Goal: Navigation & Orientation: Find specific page/section

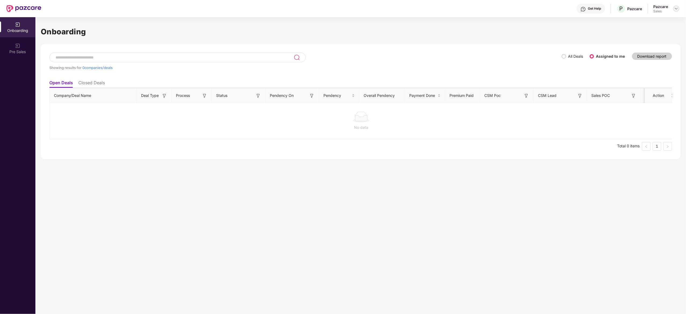
click at [676, 11] on div at bounding box center [676, 8] width 6 height 6
click at [657, 22] on div "Admin view" at bounding box center [652, 21] width 70 height 10
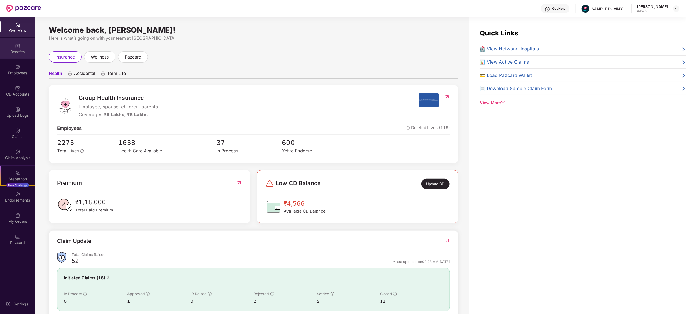
click at [17, 53] on div "Benefits" at bounding box center [17, 51] width 35 height 5
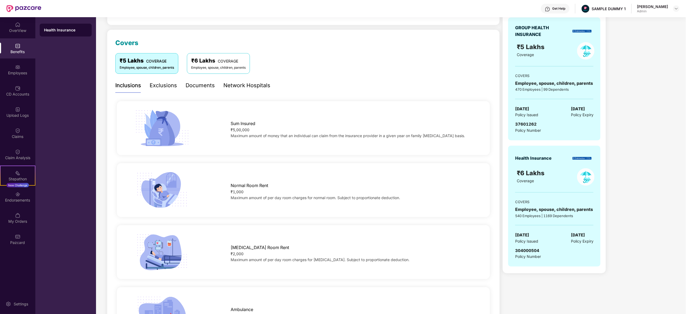
scroll to position [60, 0]
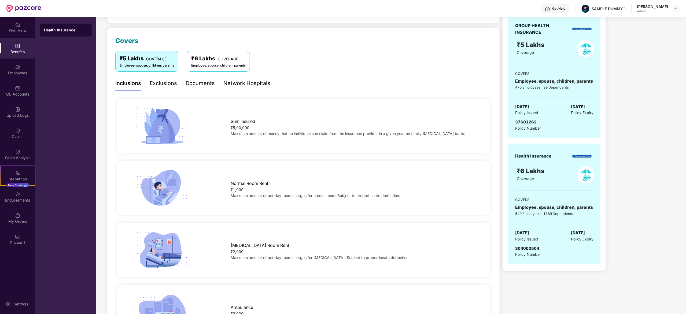
click at [184, 89] on div "Inclusions Exclusions Documents Network Hospitals" at bounding box center [192, 83] width 155 height 15
click at [189, 87] on div "Documents" at bounding box center [200, 83] width 29 height 8
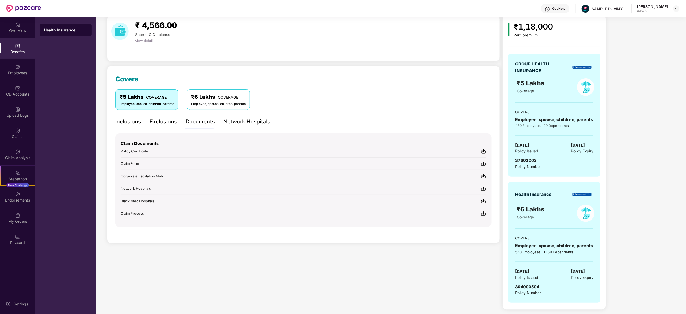
scroll to position [22, 0]
click at [229, 120] on div "Network Hospitals" at bounding box center [246, 122] width 47 height 8
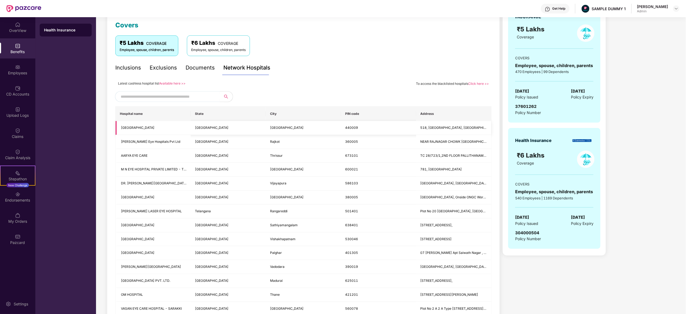
scroll to position [76, 0]
click at [169, 100] on input "text" at bounding box center [167, 96] width 92 height 8
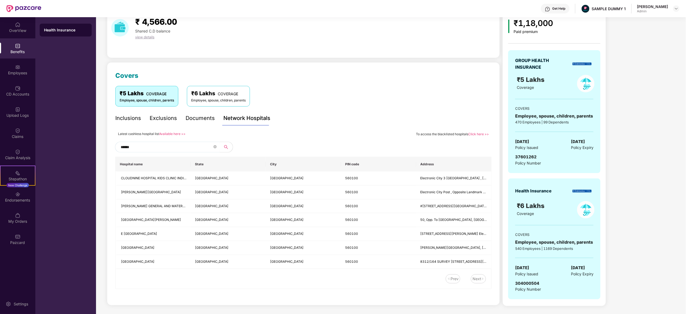
scroll to position [26, 0]
type input "******"
click at [25, 72] on div "Employees" at bounding box center [17, 72] width 35 height 5
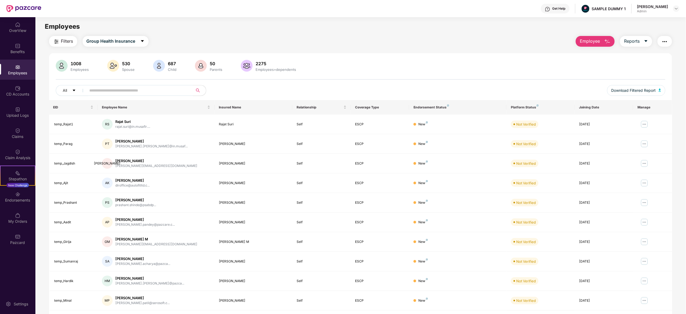
click at [583, 41] on span "Employee" at bounding box center [590, 41] width 20 height 7
click at [586, 56] on div "Add Employee(s)" at bounding box center [599, 55] width 30 height 6
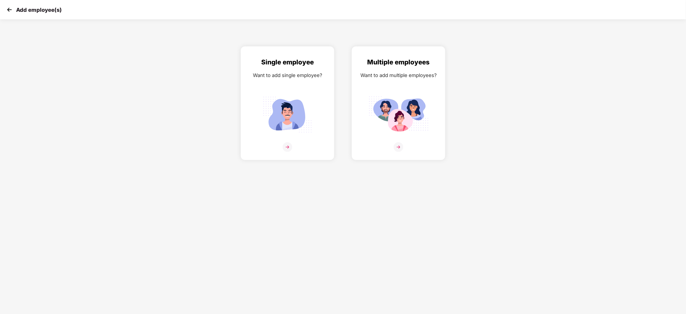
click at [6, 12] on img at bounding box center [9, 10] width 8 height 8
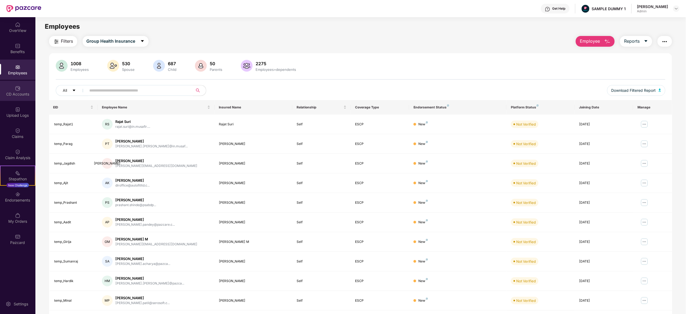
click at [24, 83] on div "CD Accounts" at bounding box center [17, 91] width 35 height 20
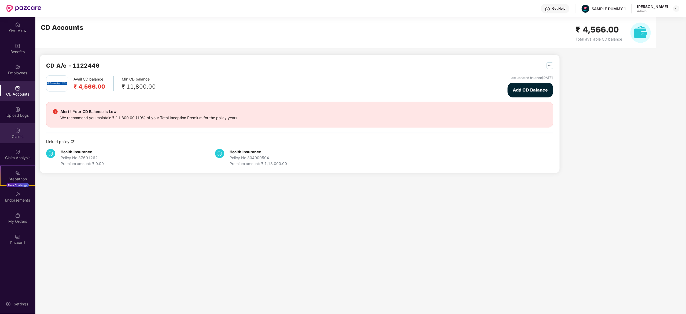
click at [20, 132] on div "Claims" at bounding box center [17, 133] width 35 height 20
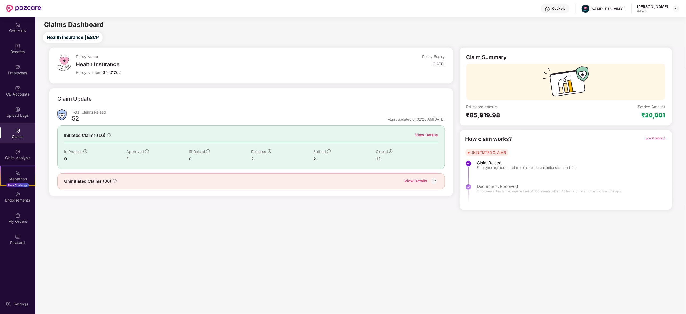
click at [414, 180] on div "View Details" at bounding box center [416, 181] width 23 height 7
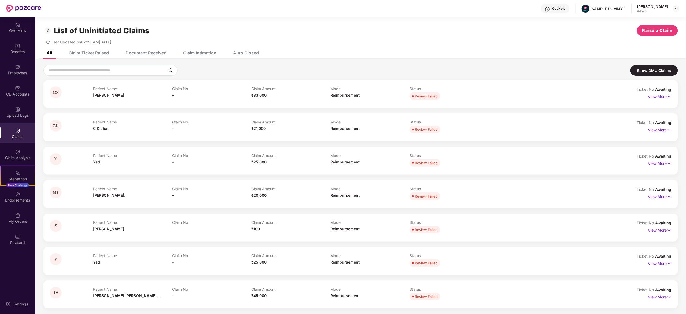
click at [646, 100] on div "View More" at bounding box center [633, 96] width 78 height 9
click at [658, 98] on p "View More" at bounding box center [659, 95] width 23 height 7
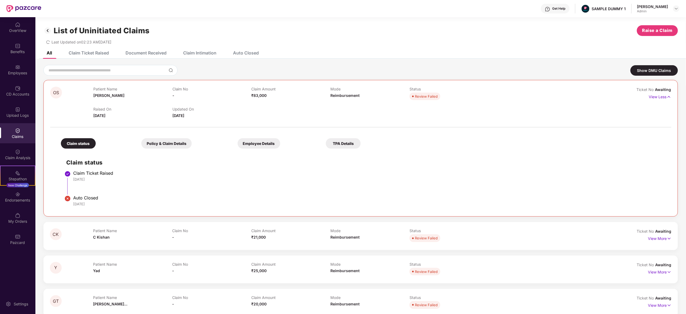
scroll to position [48, 0]
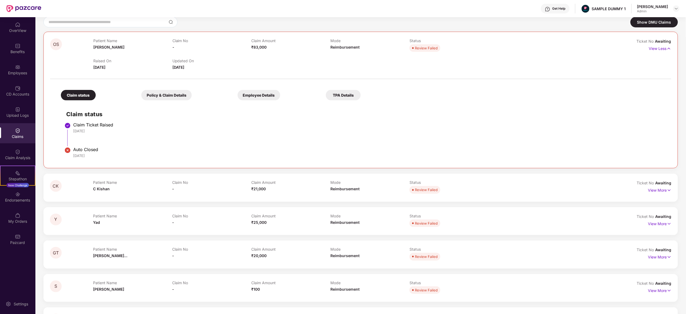
click at [653, 194] on div "View More" at bounding box center [659, 190] width 23 height 9
click at [656, 189] on p "View More" at bounding box center [659, 189] width 23 height 7
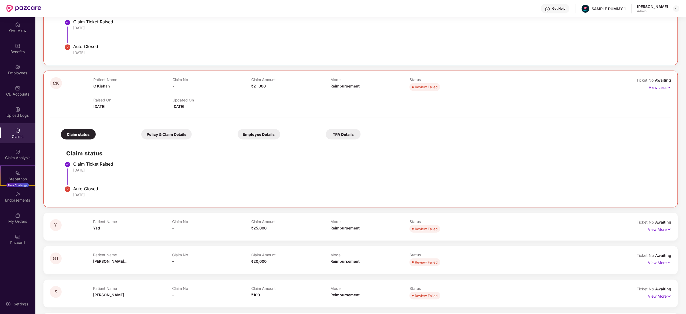
scroll to position [174, 0]
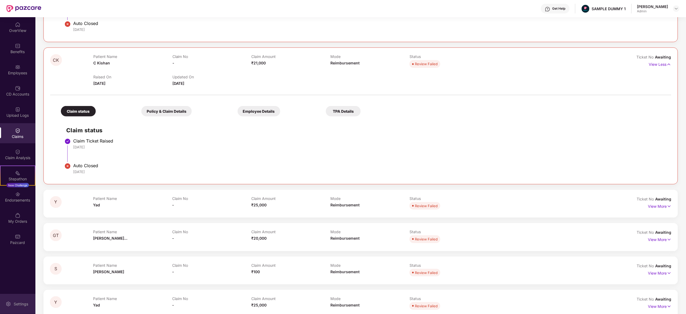
click at [16, 306] on div "Settings" at bounding box center [21, 303] width 18 height 5
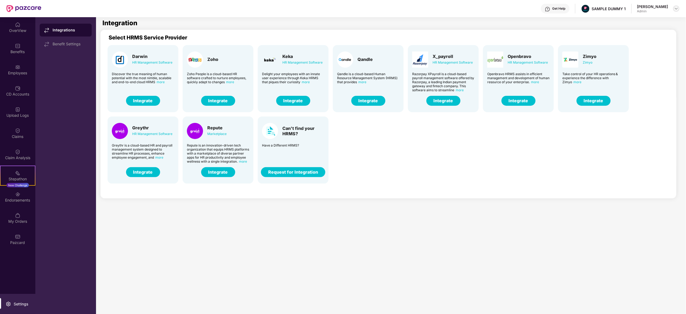
click at [676, 10] on img at bounding box center [676, 8] width 4 height 4
click at [656, 32] on div "Switch to User view" at bounding box center [652, 32] width 70 height 10
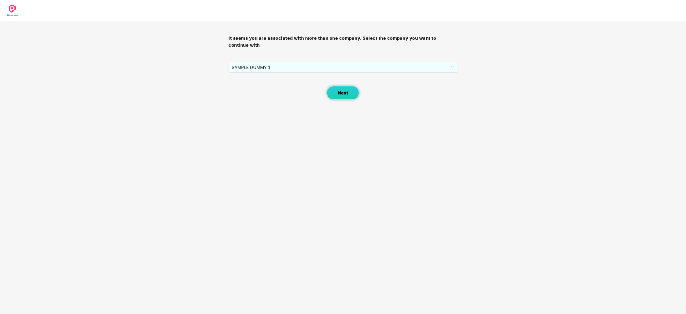
click at [358, 90] on button "Next" at bounding box center [343, 92] width 32 height 13
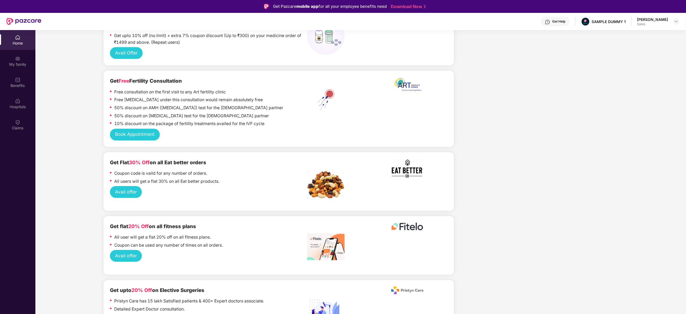
scroll to position [585, 0]
